Goal: Task Accomplishment & Management: Complete application form

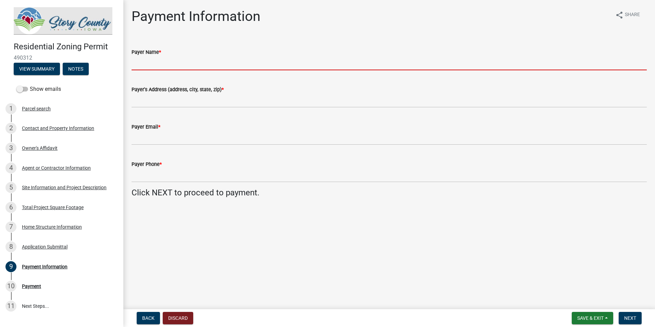
click at [149, 62] on input "Payer Name *" at bounding box center [389, 63] width 515 height 14
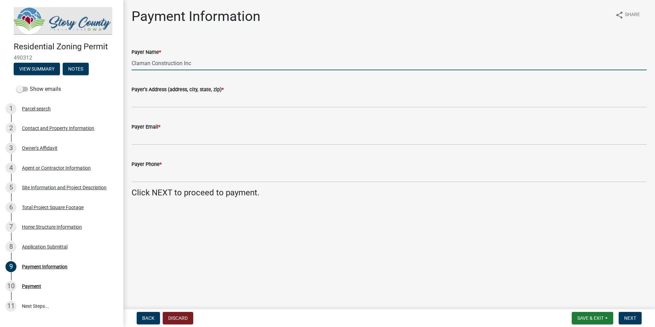
type input "Claman Construction Inc"
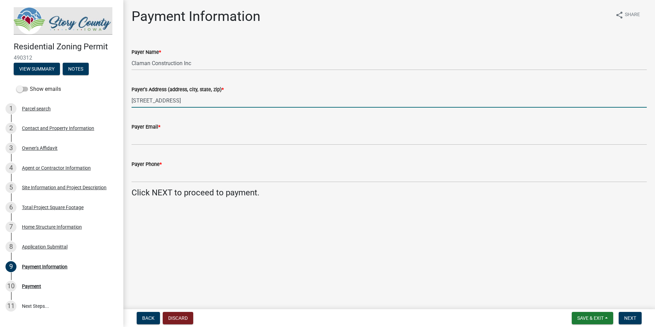
type input "[STREET_ADDRESS]"
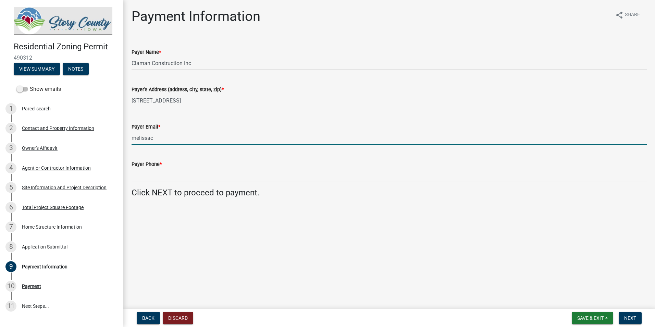
type input "[EMAIL_ADDRESS][DOMAIN_NAME]"
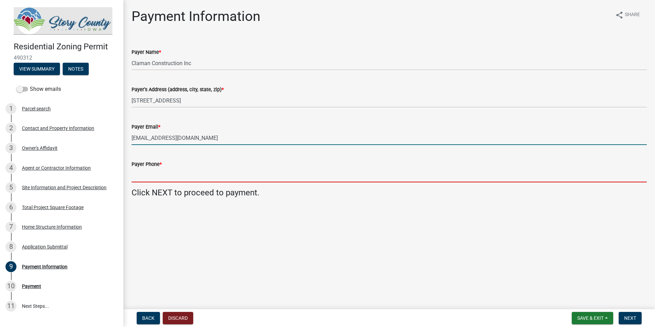
type input "5154232614"
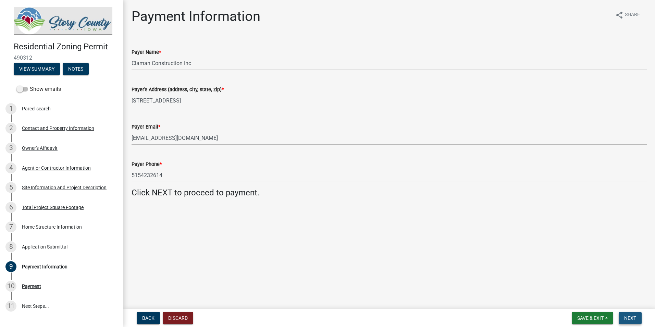
click at [625, 317] on span "Next" at bounding box center [630, 317] width 12 height 5
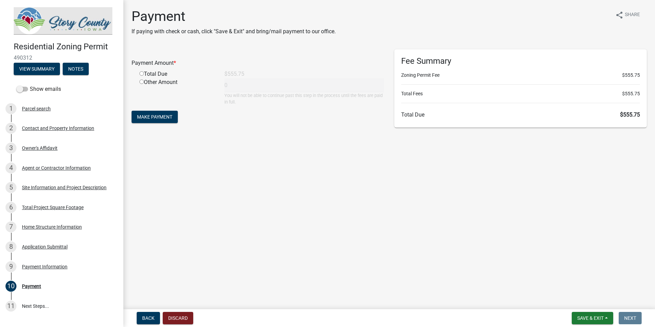
click at [143, 74] on input "radio" at bounding box center [141, 73] width 4 height 4
radio input "true"
type input "555.75"
click at [155, 111] on button "Make Payment" at bounding box center [155, 117] width 46 height 12
